Goal: Transaction & Acquisition: Purchase product/service

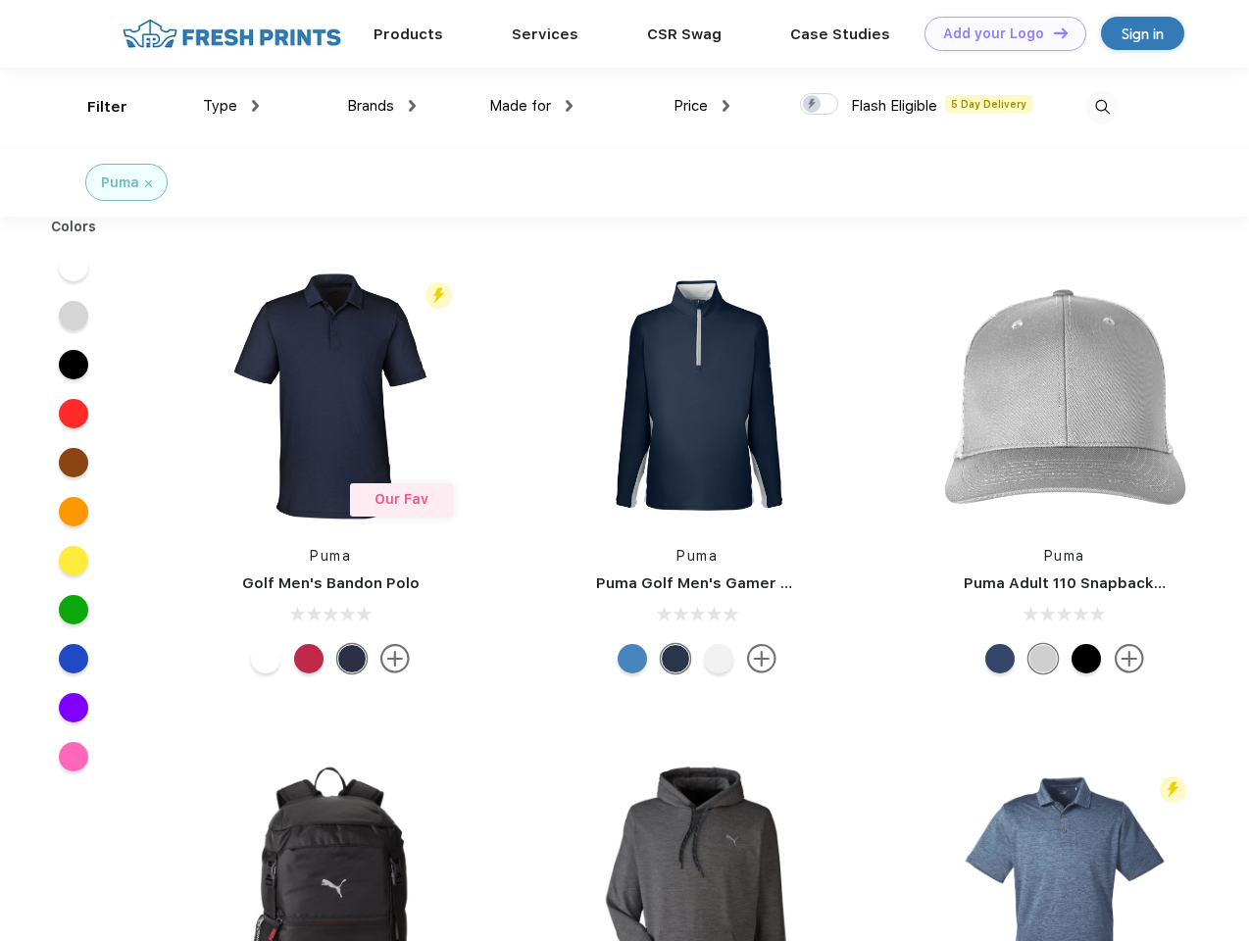
click at [998, 33] on link "Add your Logo Design Tool" at bounding box center [1005, 34] width 162 height 34
click at [0, 0] on div "Design Tool" at bounding box center [0, 0] width 0 height 0
click at [1052, 32] on link "Add your Logo Design Tool" at bounding box center [1005, 34] width 162 height 34
click at [94, 107] on div "Filter" at bounding box center [107, 107] width 40 height 23
click at [231, 106] on span "Type" at bounding box center [220, 106] width 34 height 18
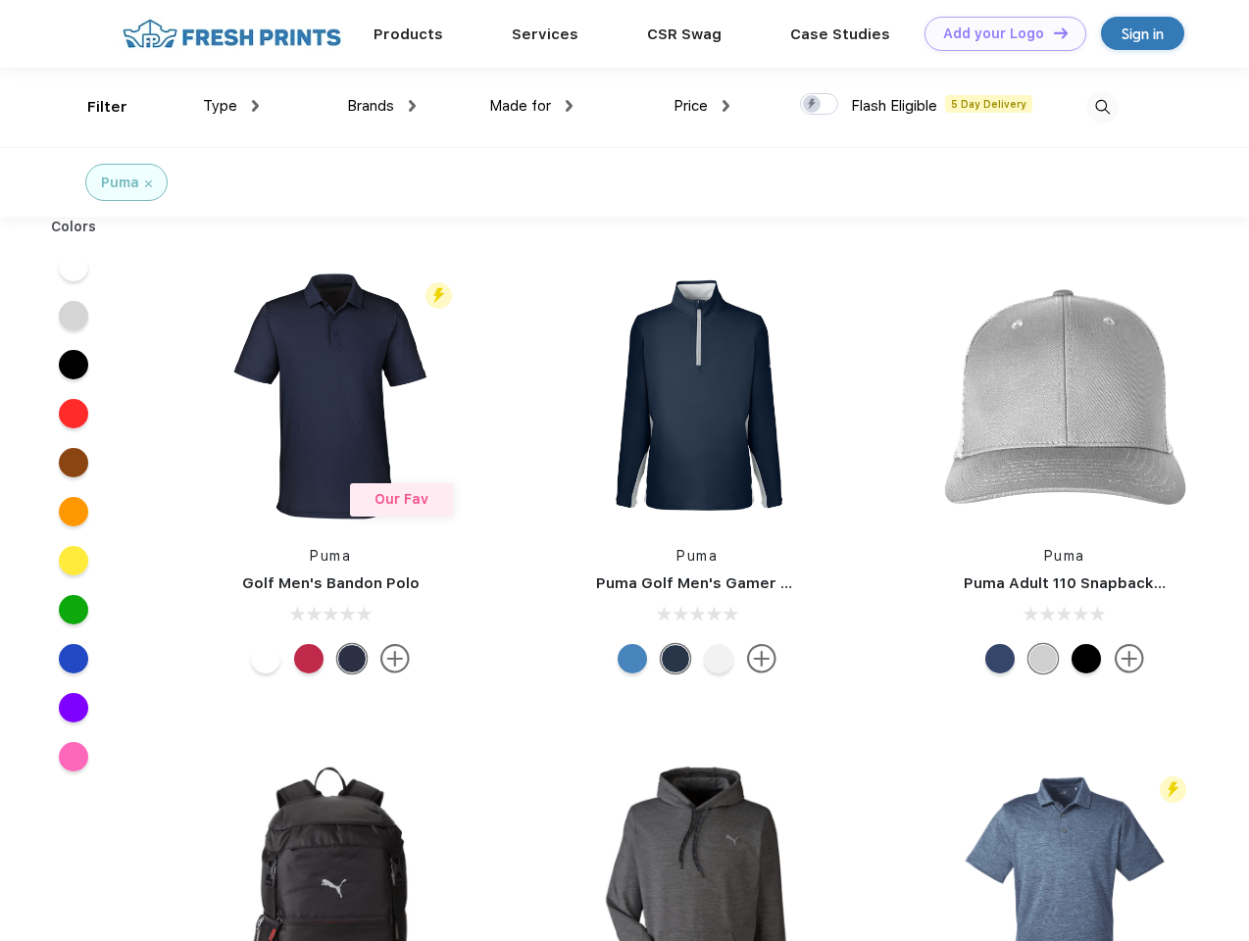
click at [381, 106] on span "Brands" at bounding box center [370, 106] width 47 height 18
click at [531, 106] on span "Made for" at bounding box center [520, 106] width 62 height 18
click at [702, 106] on span "Price" at bounding box center [690, 106] width 34 height 18
click at [819, 105] on div at bounding box center [819, 104] width 38 height 22
click at [813, 105] on input "checkbox" at bounding box center [806, 98] width 13 height 13
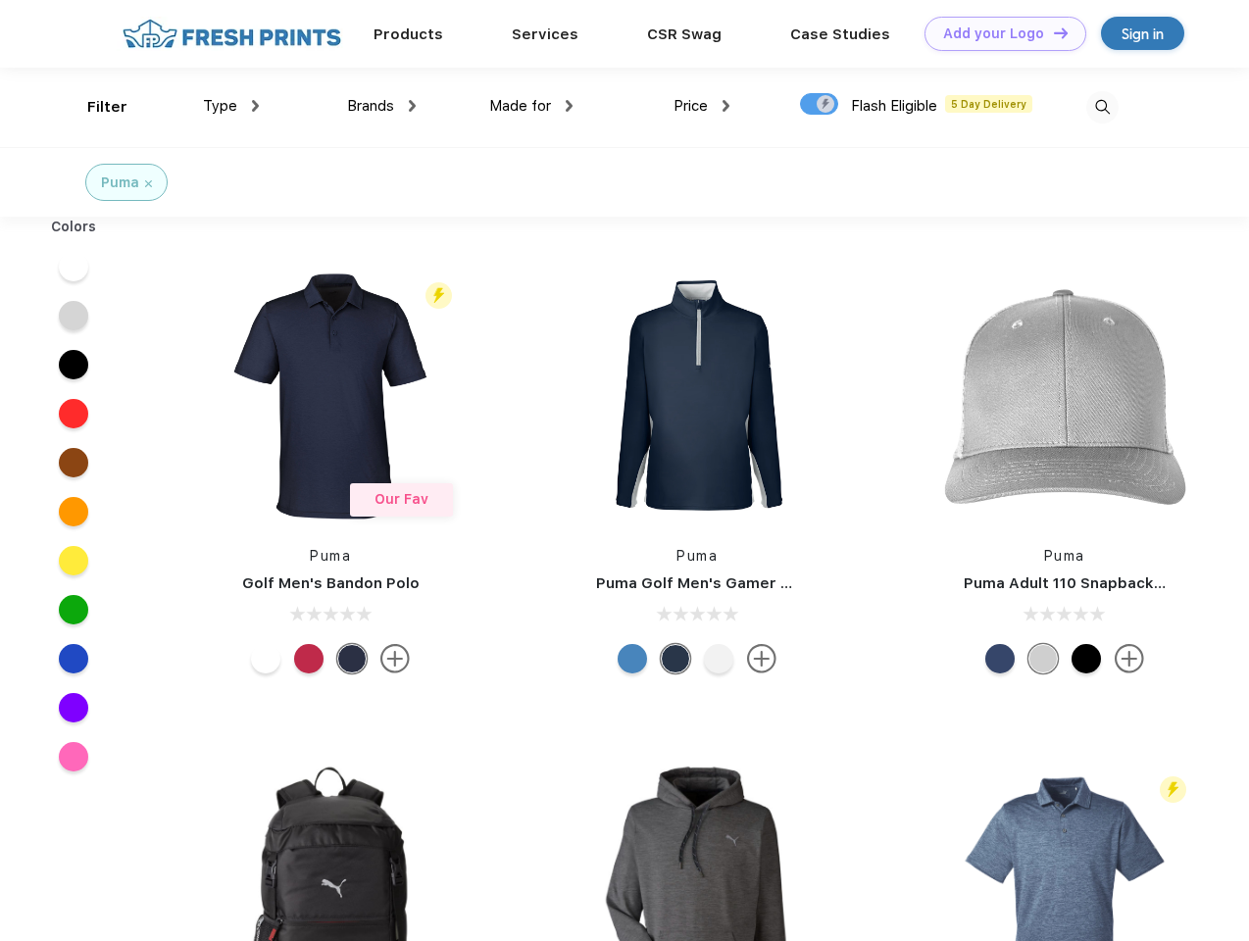
click at [1102, 107] on img at bounding box center [1102, 107] width 32 height 32
